Goal: Obtain resource: Download file/media

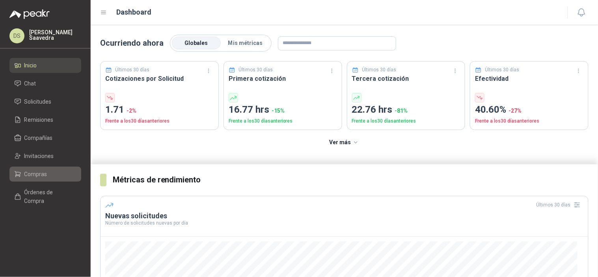
click at [52, 174] on li "Compras" at bounding box center [45, 174] width 62 height 9
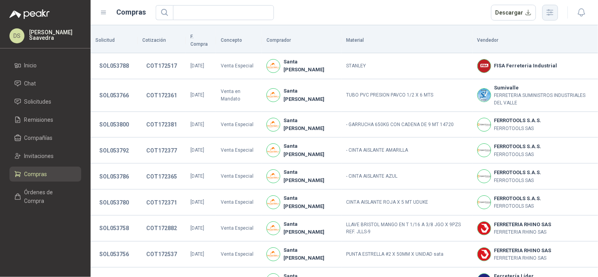
click at [553, 16] on icon "button" at bounding box center [550, 12] width 9 height 9
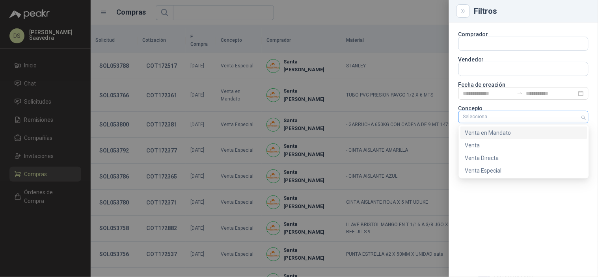
click at [495, 123] on div "Selecciona" at bounding box center [524, 117] width 130 height 13
click at [541, 167] on div "Venta Especial" at bounding box center [524, 170] width 118 height 9
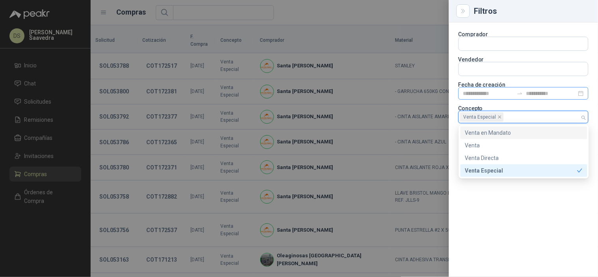
click at [516, 93] on div at bounding box center [520, 93] width 13 height 6
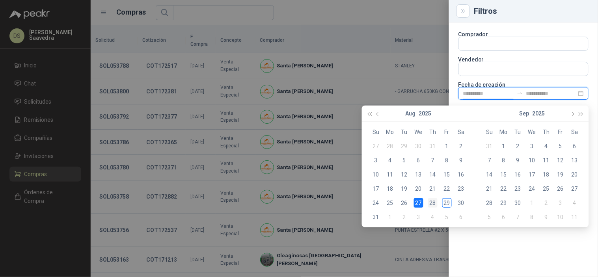
type input "**********"
click at [430, 204] on div "28" at bounding box center [432, 202] width 9 height 9
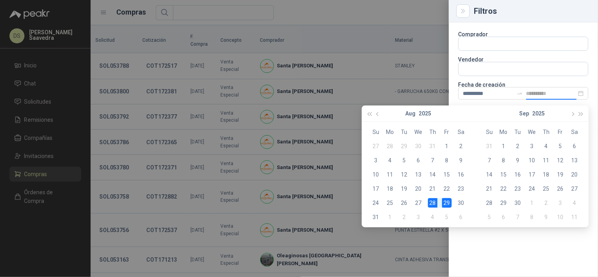
click at [446, 206] on div "29" at bounding box center [447, 202] width 9 height 9
type input "**********"
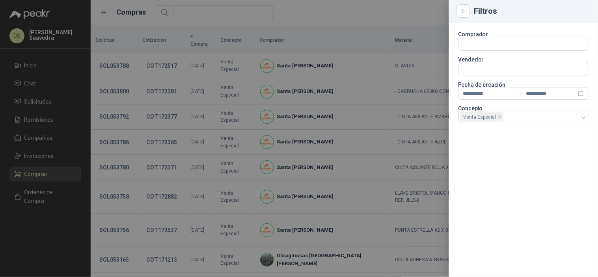
click at [427, 6] on div at bounding box center [299, 138] width 598 height 277
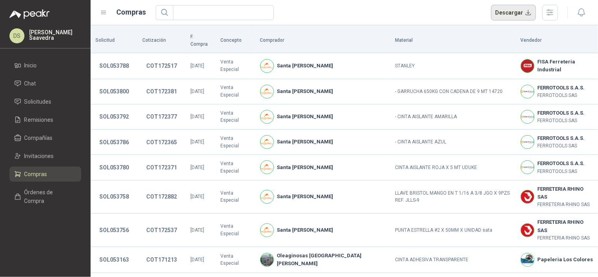
click at [514, 8] on button "Descargar" at bounding box center [513, 13] width 45 height 16
click at [547, 17] on button "button" at bounding box center [551, 13] width 16 height 16
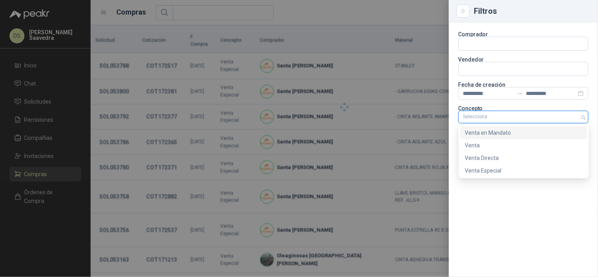
click at [554, 120] on div at bounding box center [519, 117] width 119 height 6
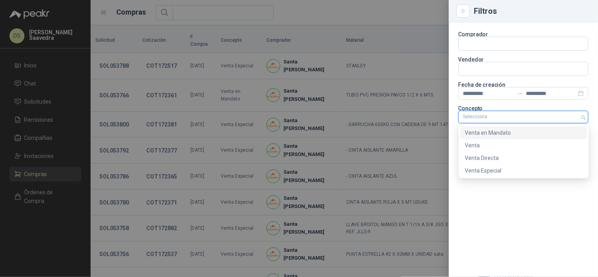
click at [526, 129] on div "Venta en Mandato" at bounding box center [524, 133] width 118 height 9
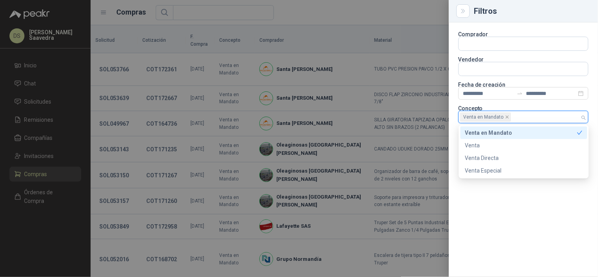
click at [385, 16] on div at bounding box center [299, 138] width 598 height 277
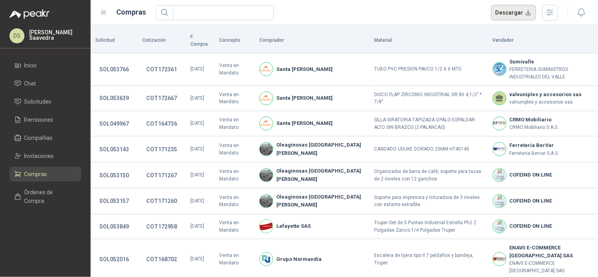
click at [517, 11] on button "Descargar" at bounding box center [513, 13] width 45 height 16
